Goal: Find specific page/section: Find specific page/section

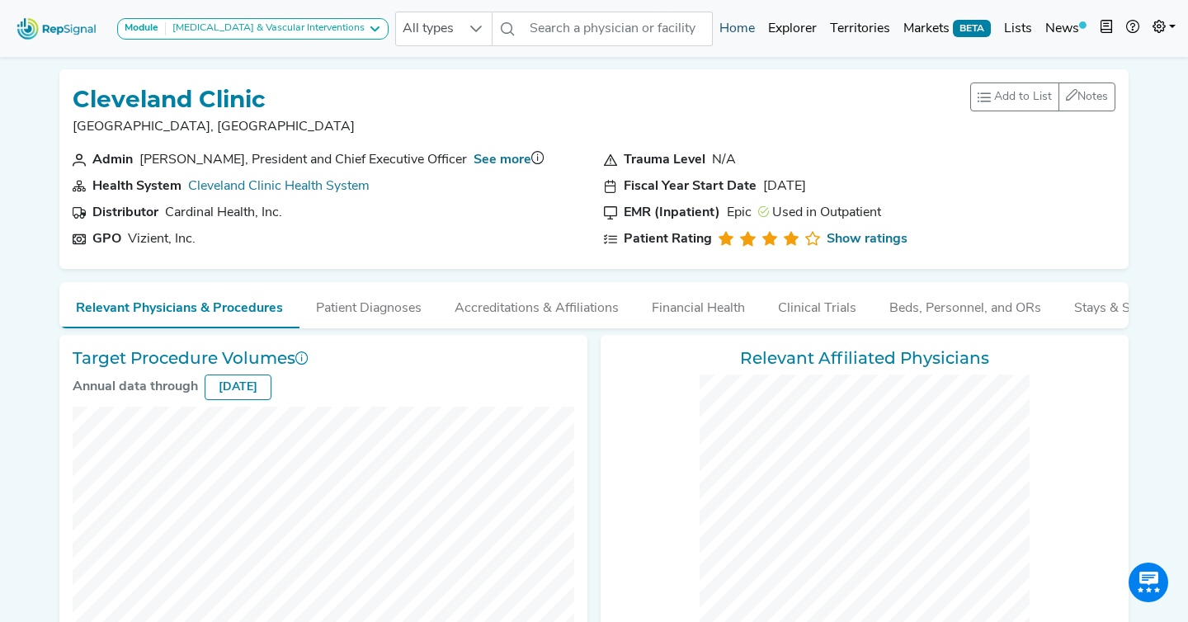
click at [745, 33] on link "Home" at bounding box center [737, 28] width 49 height 33
